Goal: Find specific page/section: Find specific page/section

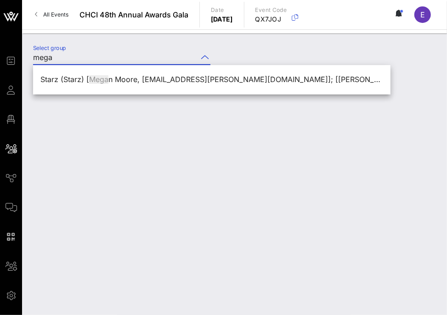
click at [200, 187] on div "Select group mega" at bounding box center [234, 175] width 425 height 282
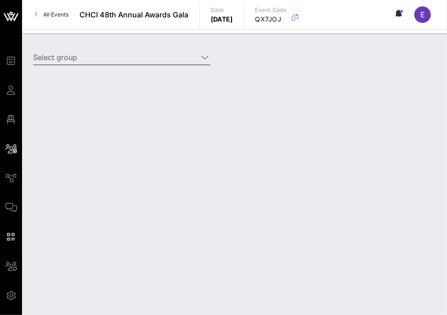
click at [203, 56] on icon at bounding box center [205, 57] width 8 height 11
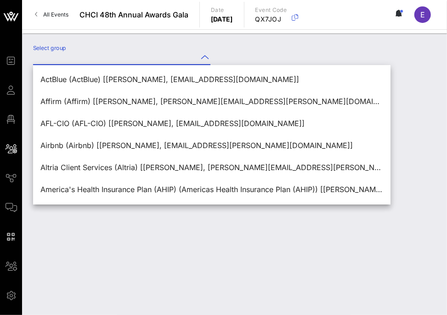
click at [255, 53] on div "Select group" at bounding box center [235, 59] width 414 height 32
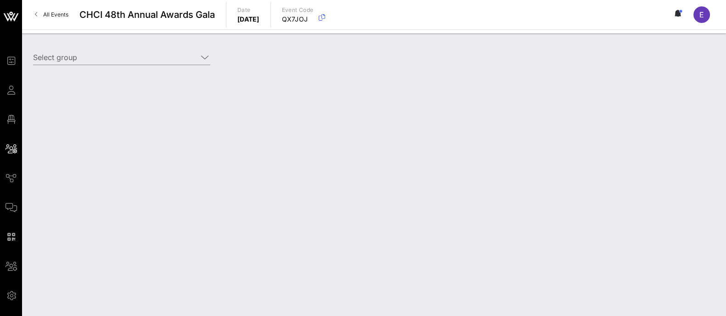
click at [56, 17] on span "All Events" at bounding box center [55, 14] width 25 height 7
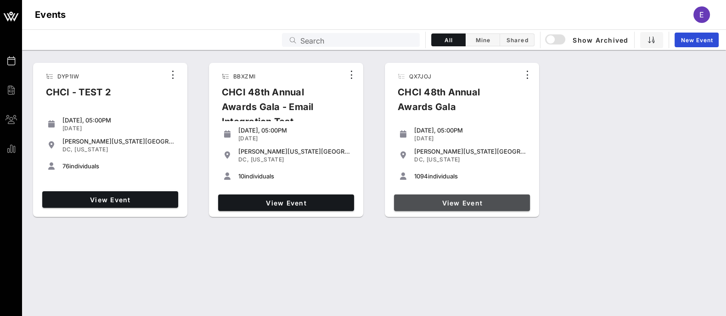
click at [446, 203] on span "View Event" at bounding box center [462, 203] width 129 height 8
